Goal: Information Seeking & Learning: Learn about a topic

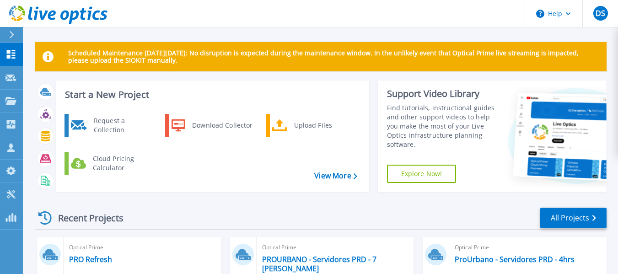
drag, startPoint x: 76, startPoint y: 53, endPoint x: 289, endPoint y: 59, distance: 212.2
click at [289, 59] on p "Scheduled Maintenance [DATE][DATE]: No disruption is expected during the mainte…" at bounding box center [333, 56] width 531 height 15
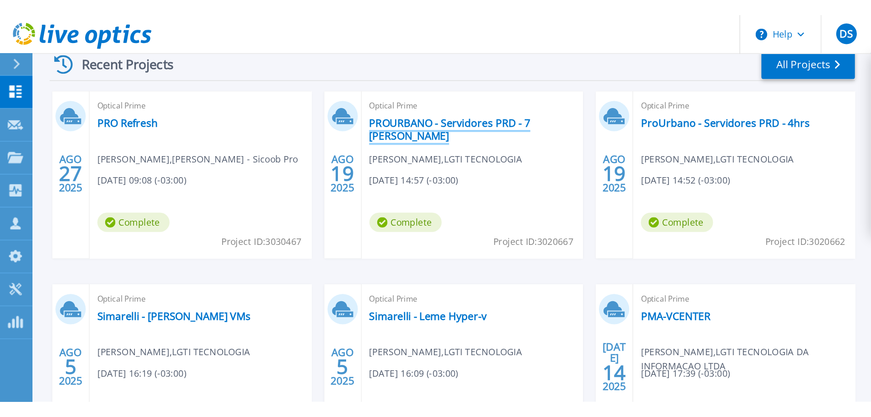
scroll to position [128, 0]
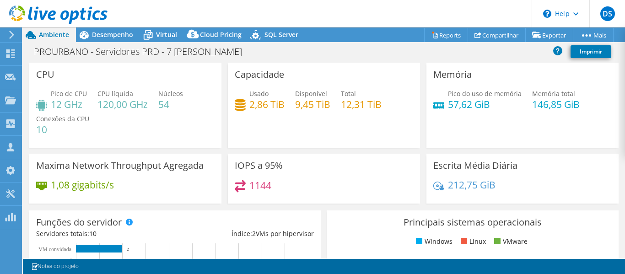
select select "SouthAmerica"
select select "USD"
click at [115, 30] on div "Desempenho" at bounding box center [108, 34] width 64 height 15
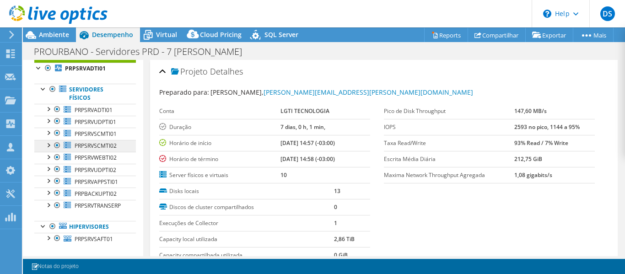
scroll to position [40, 0]
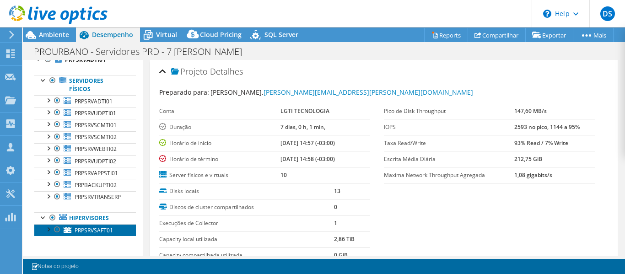
click at [76, 227] on span "PRPSRVSAFT01" at bounding box center [94, 230] width 38 height 8
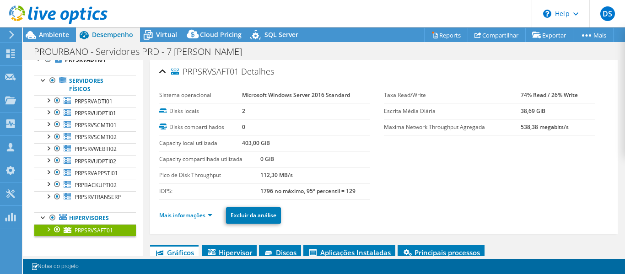
click at [193, 218] on link "Mais informações" at bounding box center [185, 215] width 53 height 8
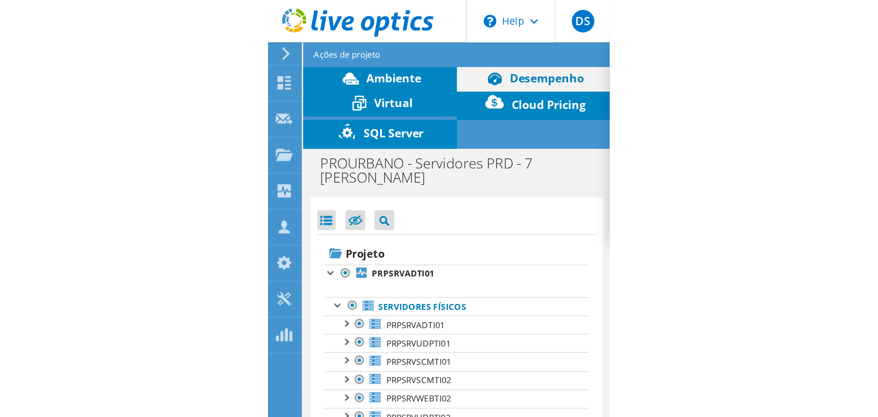
scroll to position [46, 0]
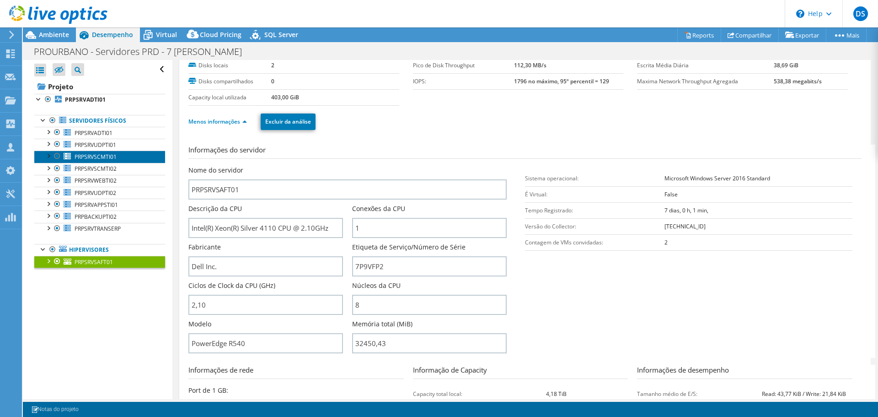
click at [97, 154] on span "PRPSRVSCMTI01" at bounding box center [96, 157] width 42 height 8
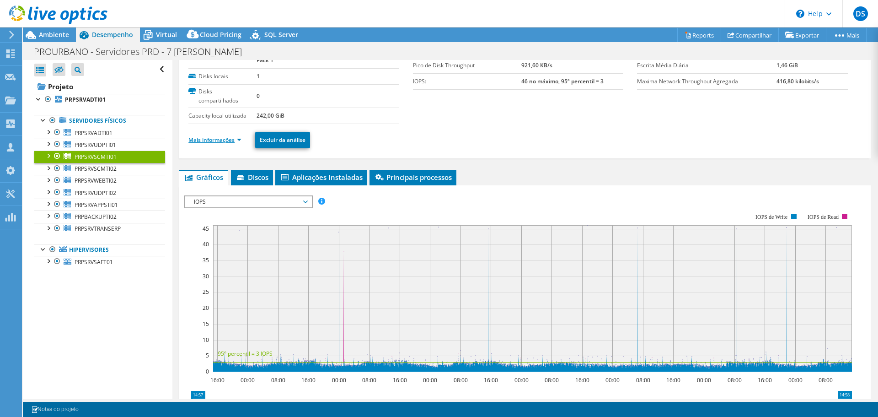
click at [221, 139] on link "Mais informações" at bounding box center [214, 140] width 53 height 8
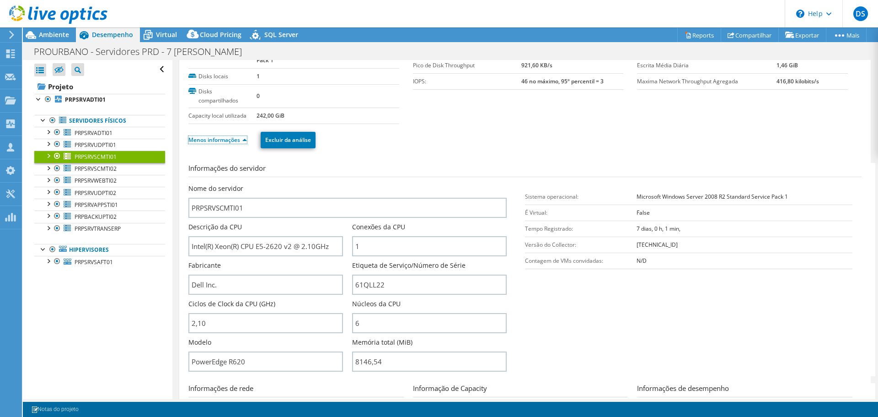
scroll to position [91, 0]
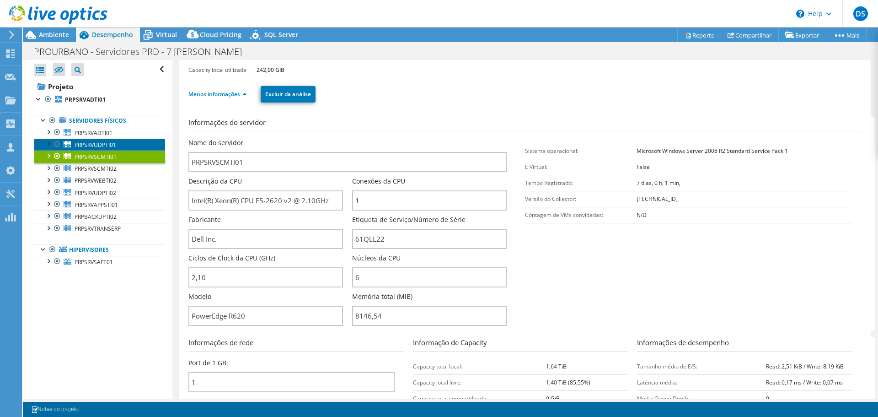
click at [96, 144] on span "PRPSRVUDPTI01" at bounding box center [96, 145] width 42 height 8
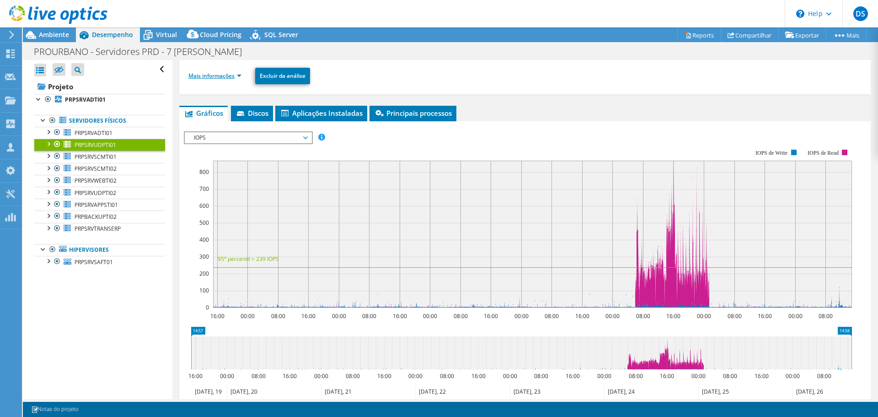
click at [227, 78] on link "Mais informações" at bounding box center [214, 76] width 53 height 8
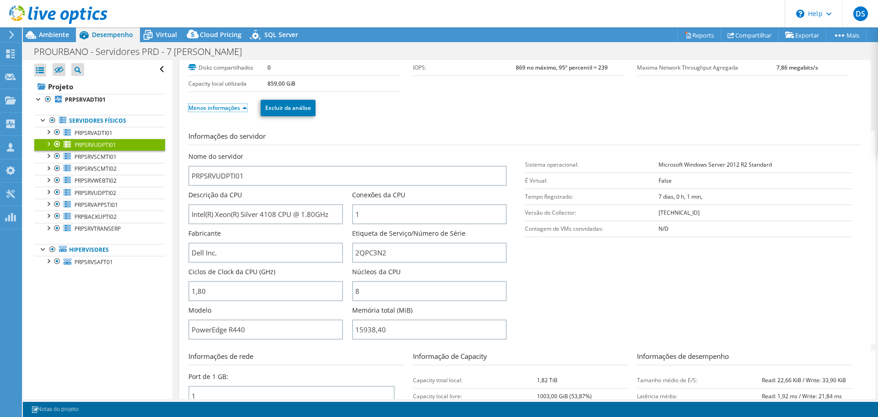
scroll to position [46, 0]
